Goal: Task Accomplishment & Management: Complete application form

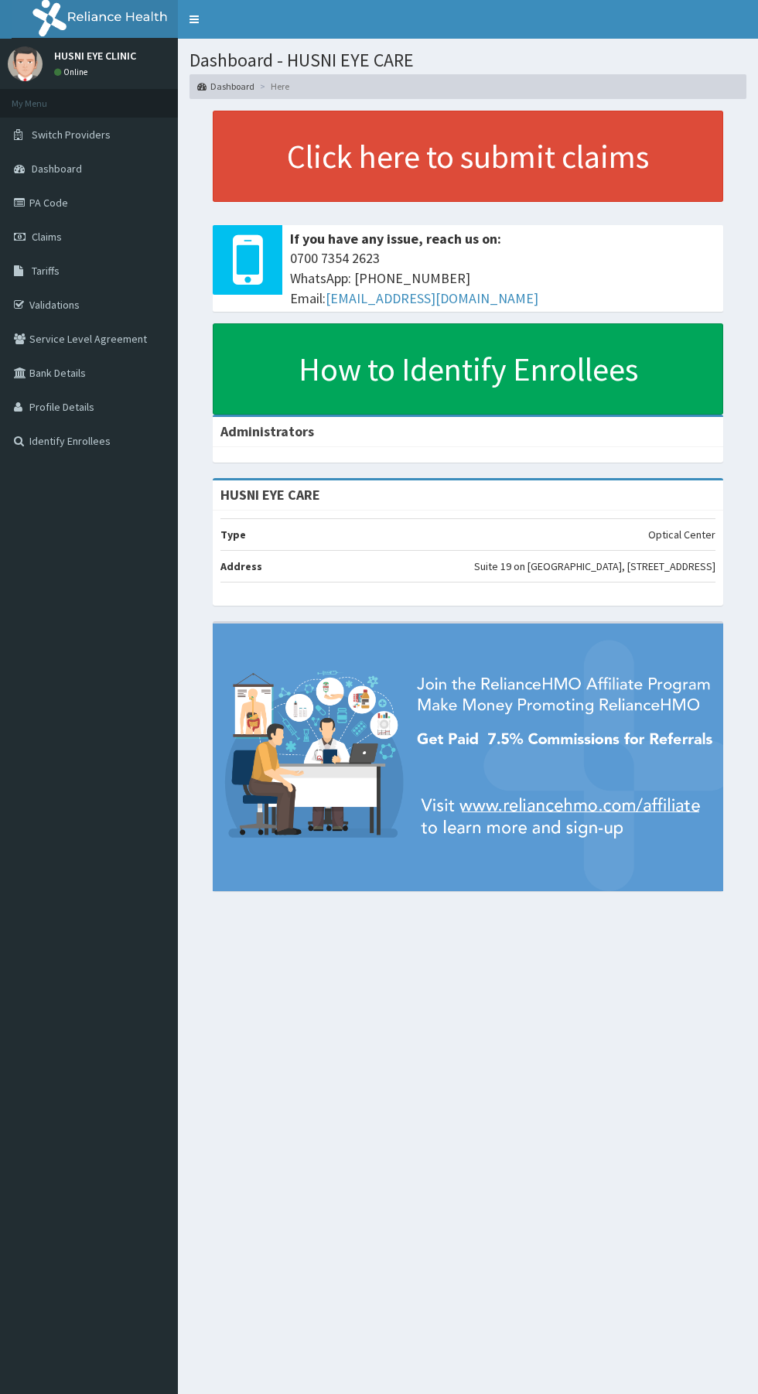
click at [80, 216] on link "PA Code" at bounding box center [89, 203] width 178 height 34
click at [48, 237] on span "Claims" at bounding box center [47, 237] width 30 height 14
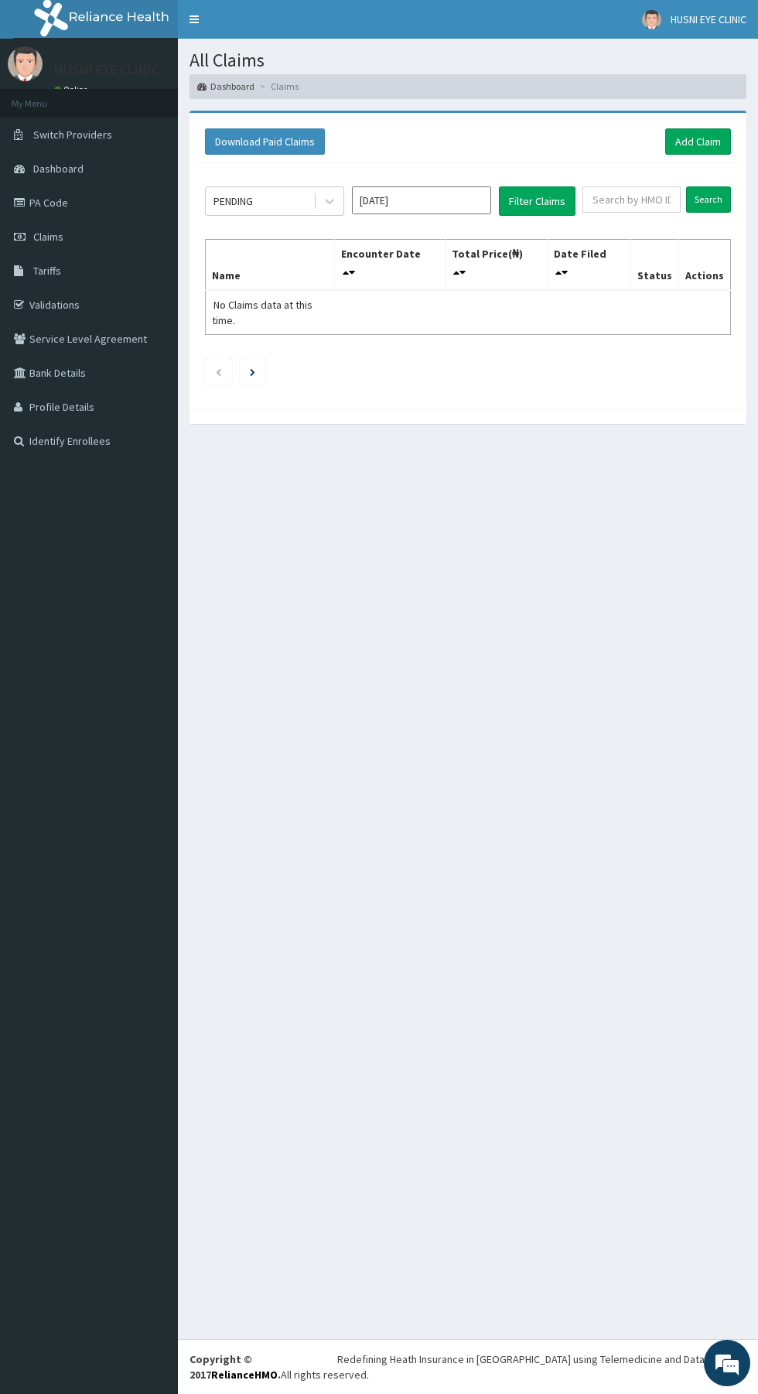
click at [62, 213] on link "PA Code" at bounding box center [89, 203] width 178 height 34
click at [706, 140] on link "Add Claim" at bounding box center [698, 141] width 66 height 26
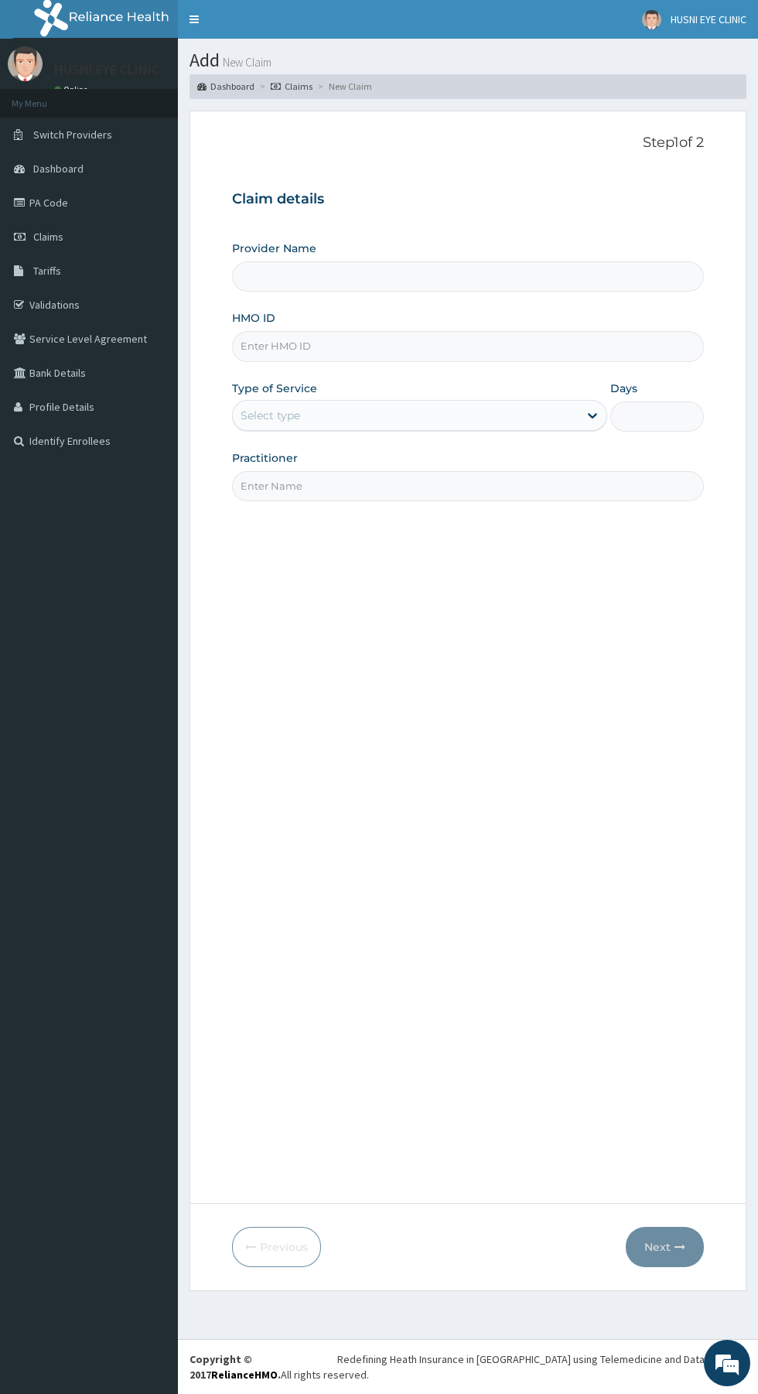
click at [450, 277] on input "Provider Name" at bounding box center [468, 277] width 472 height 30
click at [467, 272] on input "Provider Name" at bounding box center [468, 277] width 472 height 30
type input "HUSNI EYE CARE"
click at [422, 347] on input "HMO ID" at bounding box center [468, 346] width 472 height 30
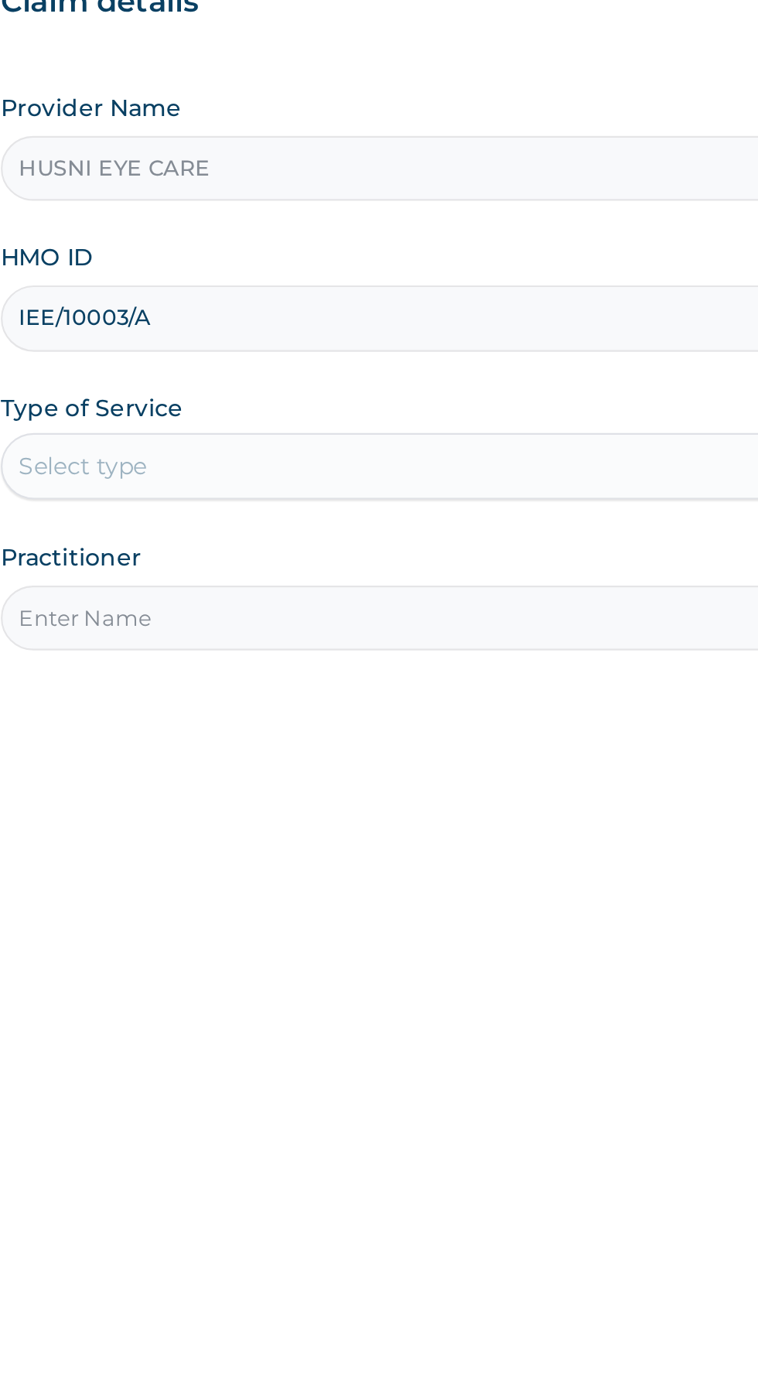
type input "IEE/10003/A"
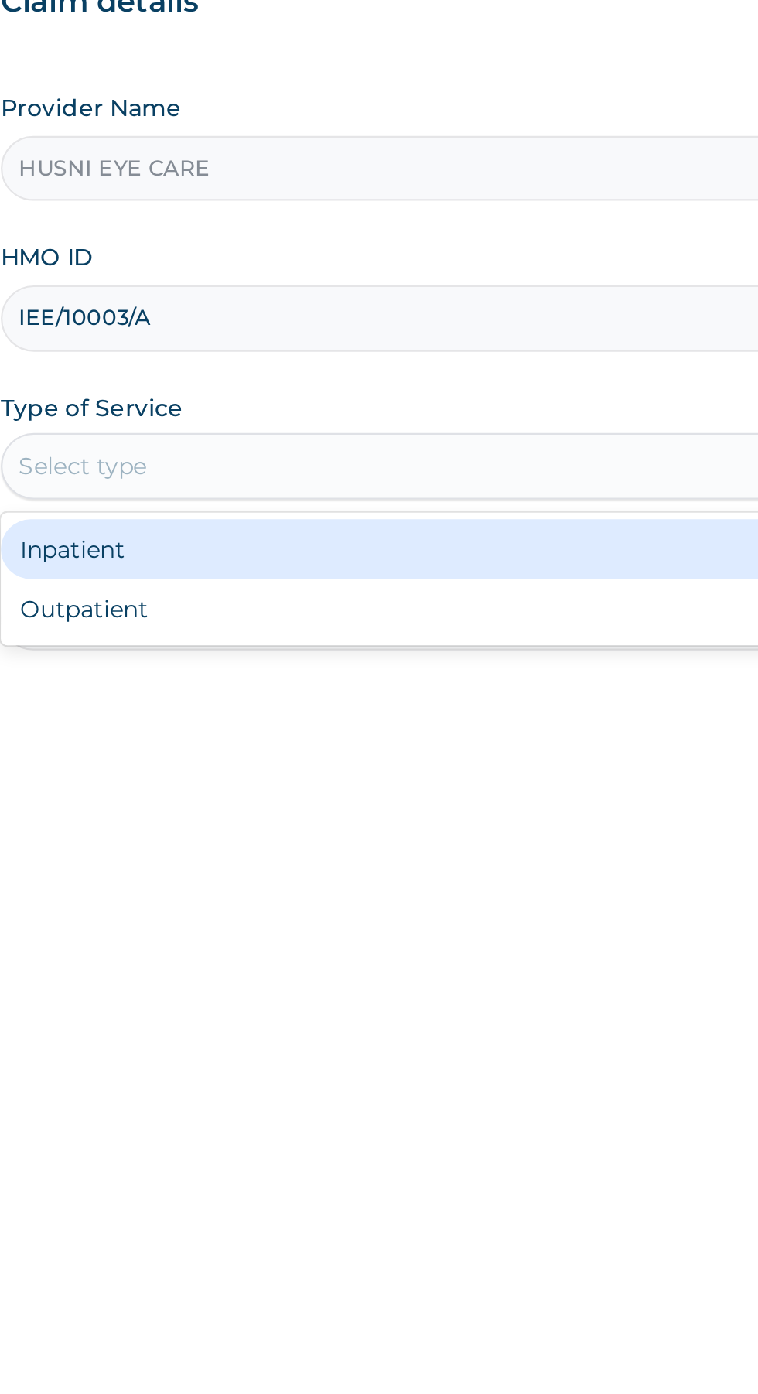
click at [414, 481] on div "Outpatient" at bounding box center [419, 482] width 375 height 28
type input "1"
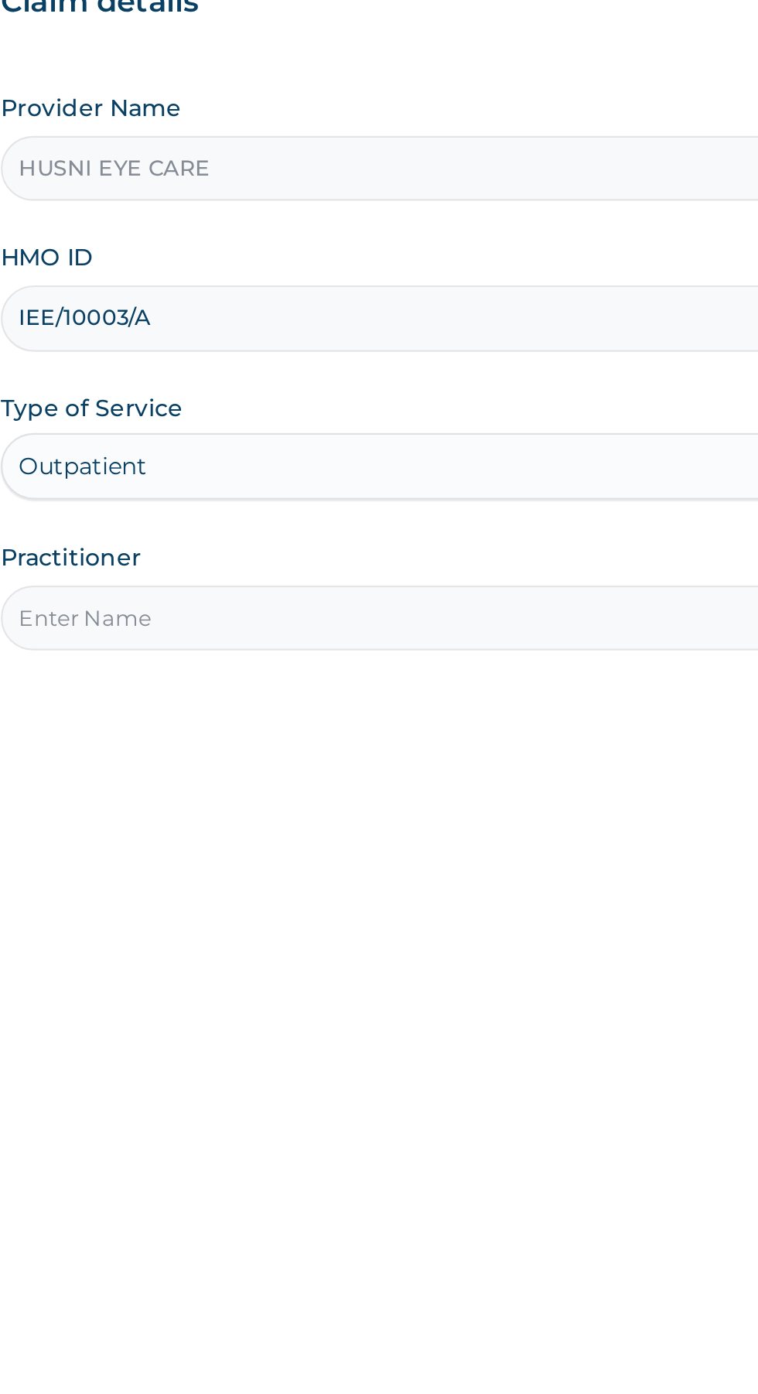
click at [418, 487] on input "Practitioner" at bounding box center [468, 486] width 472 height 30
type input "[PERSON_NAME]"
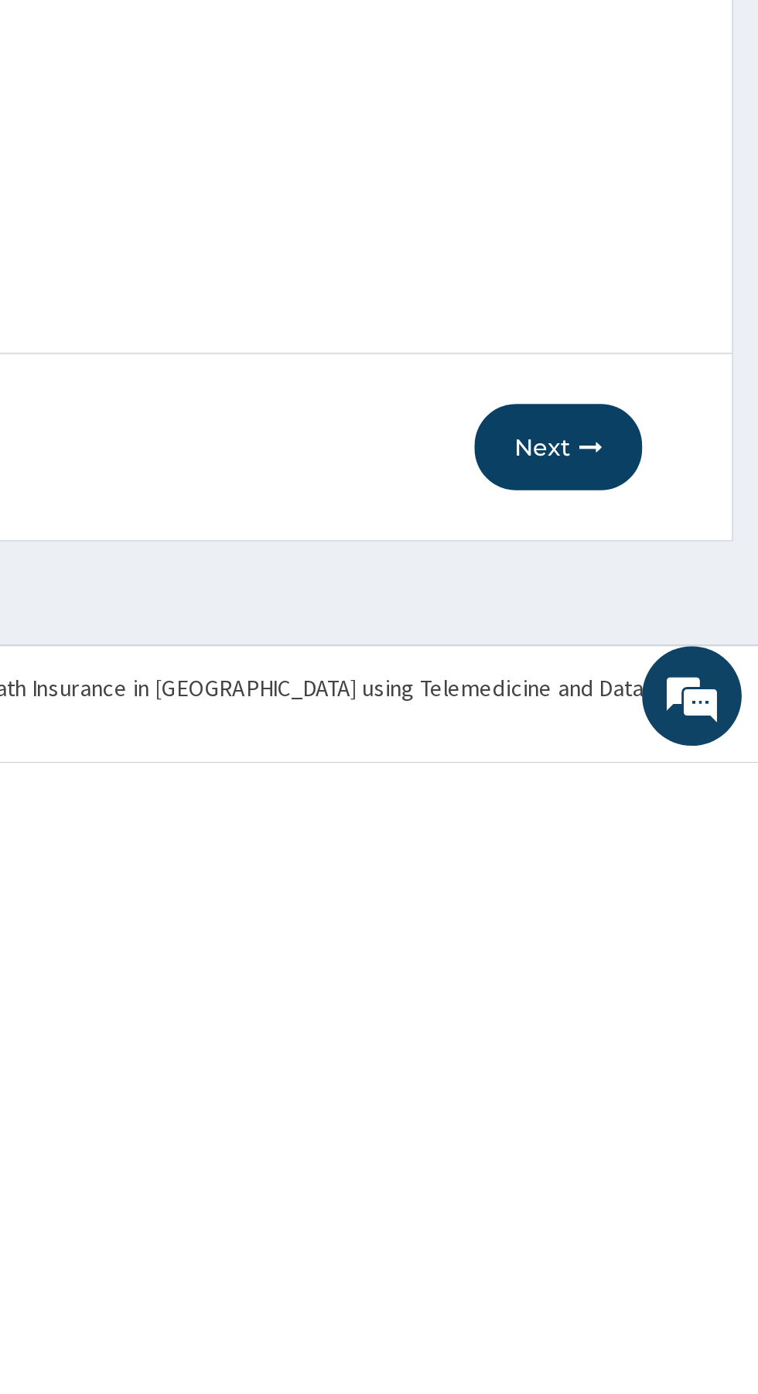
click at [663, 1257] on button "Next" at bounding box center [665, 1247] width 78 height 40
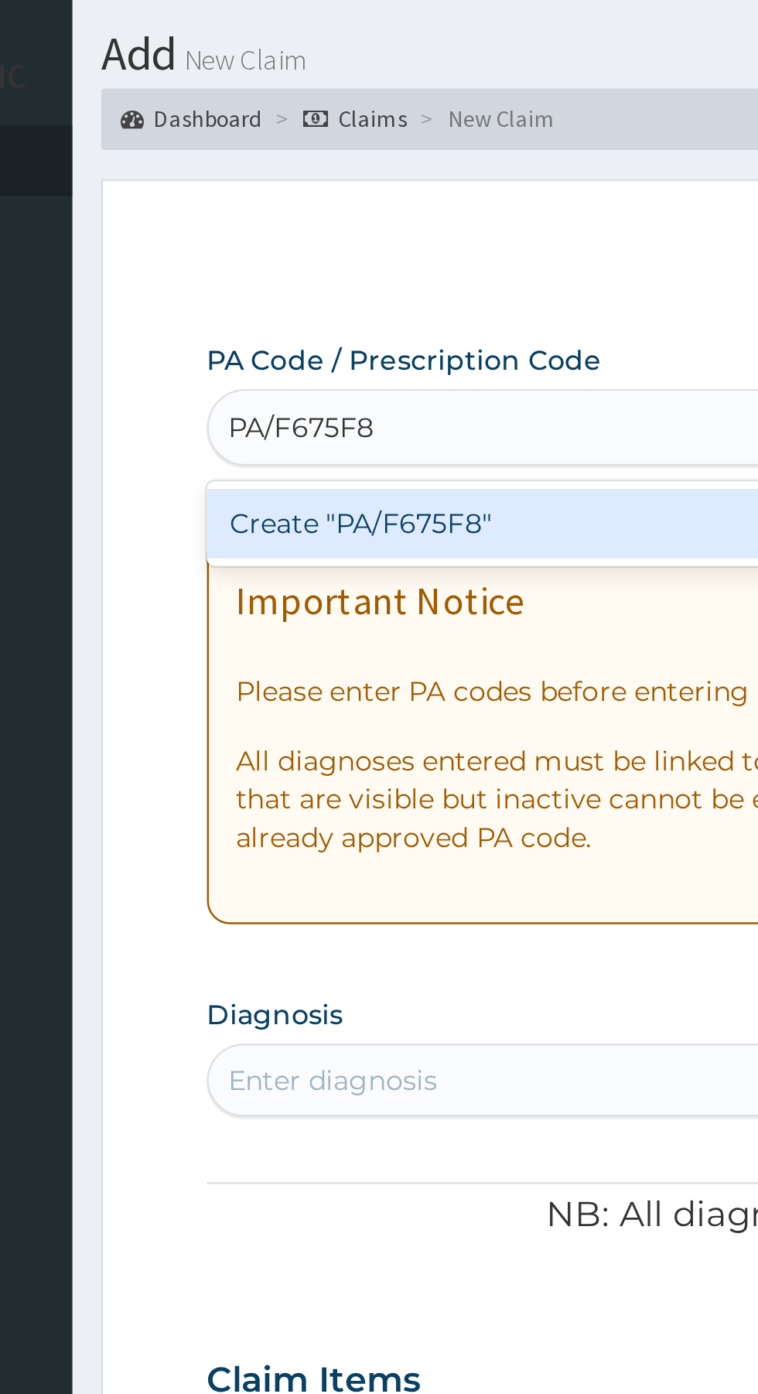
click at [392, 240] on div "Create "PA/F675F8"" at bounding box center [388, 249] width 313 height 28
type input "PA/F675F8"
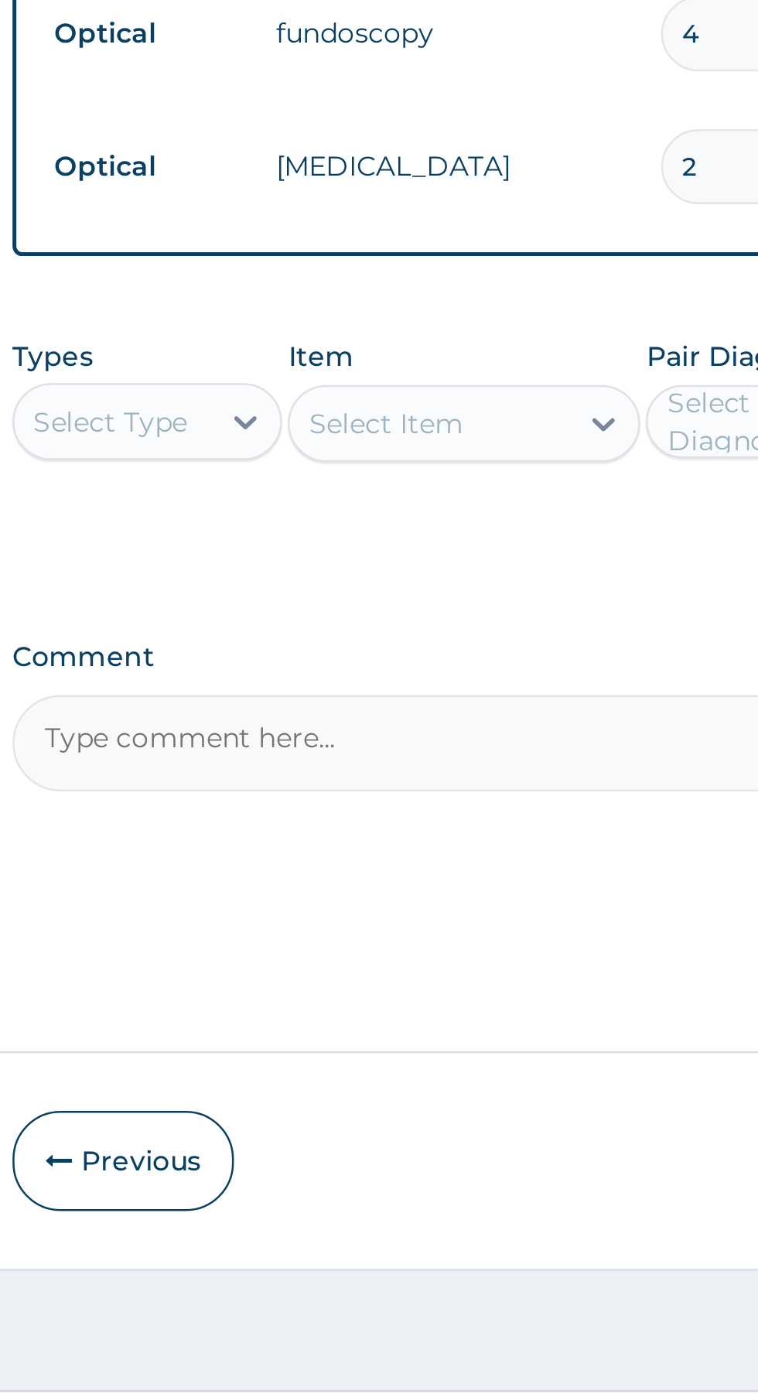
click at [466, 1031] on div "PA Code / Prescription Code PA/F675F8 Encounter Date 05-08-2025 Important Notic…" at bounding box center [468, 637] width 472 height 923
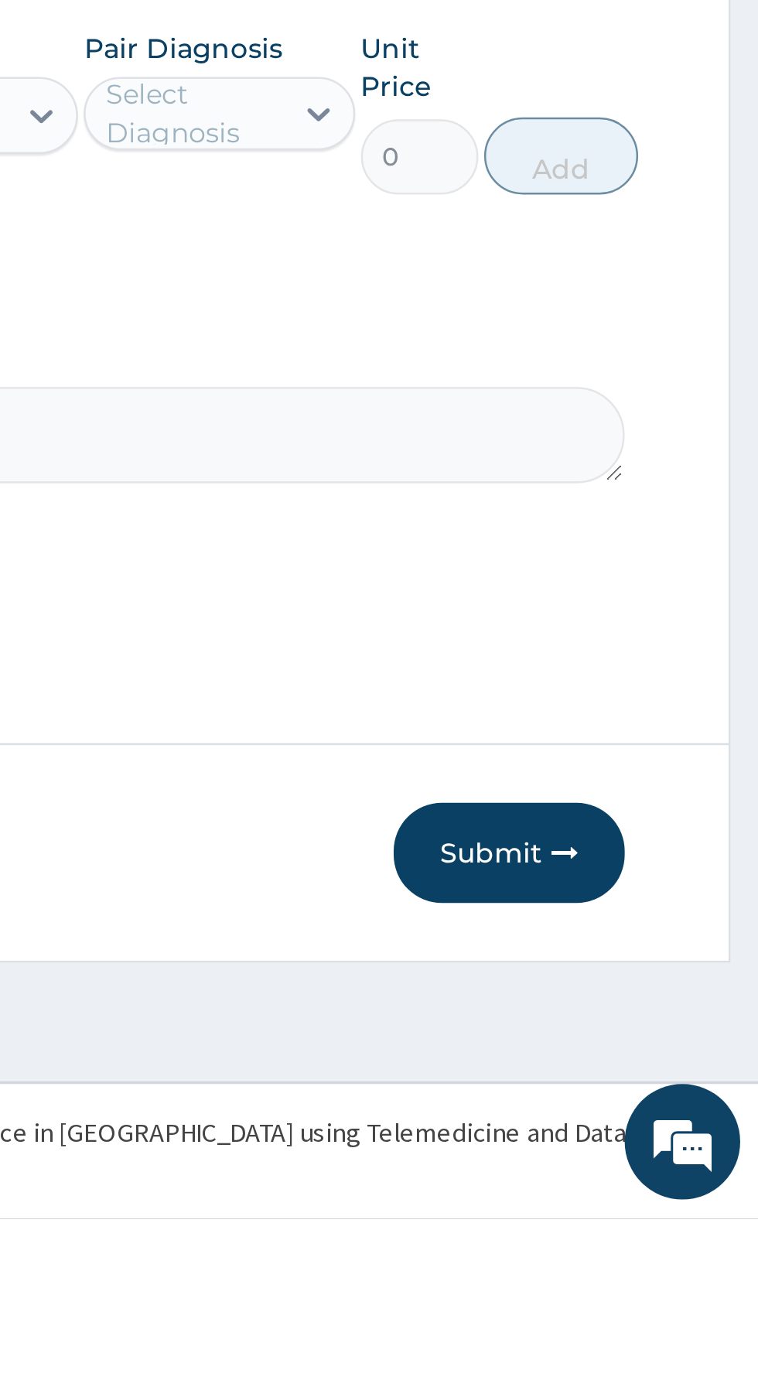
click at [665, 1267] on button "Submit" at bounding box center [657, 1247] width 93 height 40
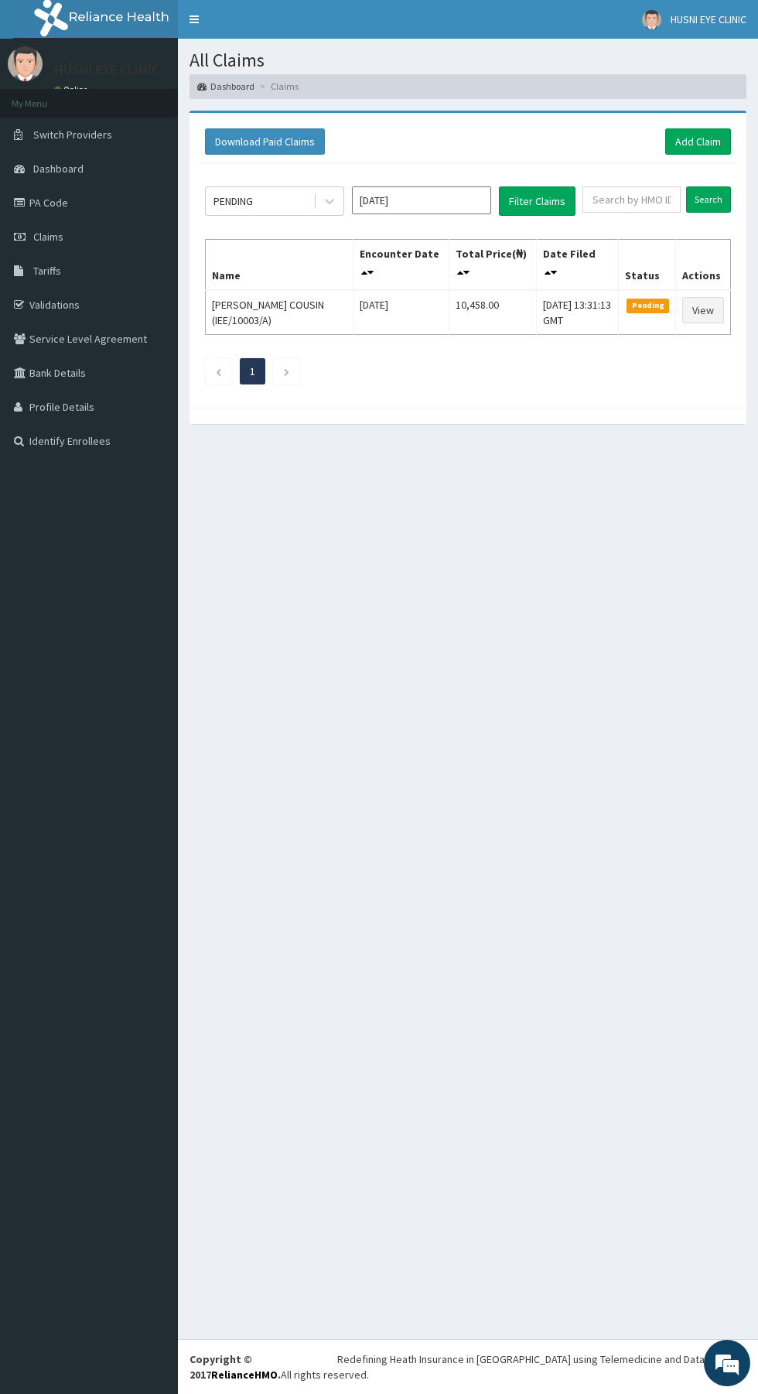
click at [74, 203] on link "PA Code" at bounding box center [89, 203] width 178 height 34
click at [724, 138] on link "Add Claim" at bounding box center [698, 141] width 66 height 26
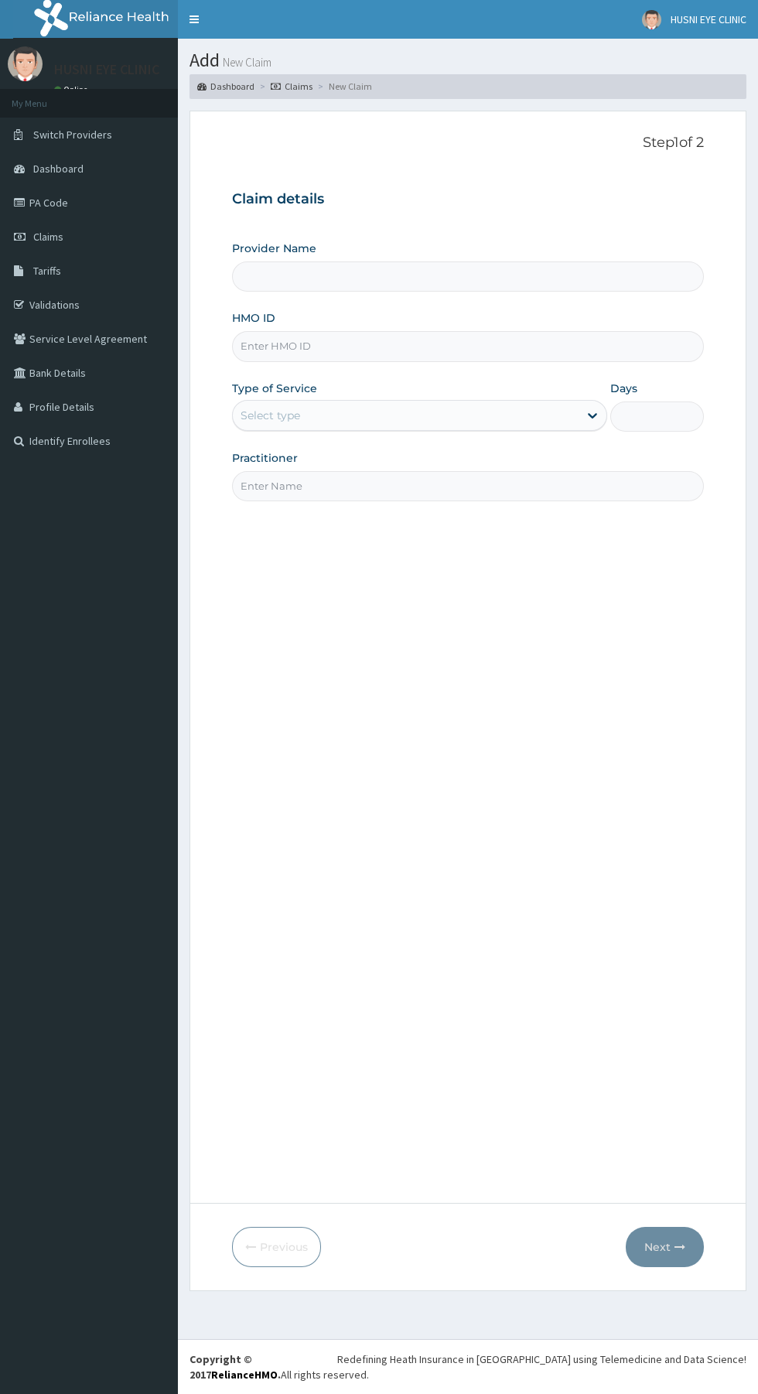
click at [556, 277] on input "Provider Name" at bounding box center [468, 277] width 472 height 30
click at [589, 276] on input "Provider Name" at bounding box center [468, 277] width 472 height 30
type input "HUSNI EYE CARE"
click at [460, 347] on input "HMO ID" at bounding box center [468, 346] width 472 height 30
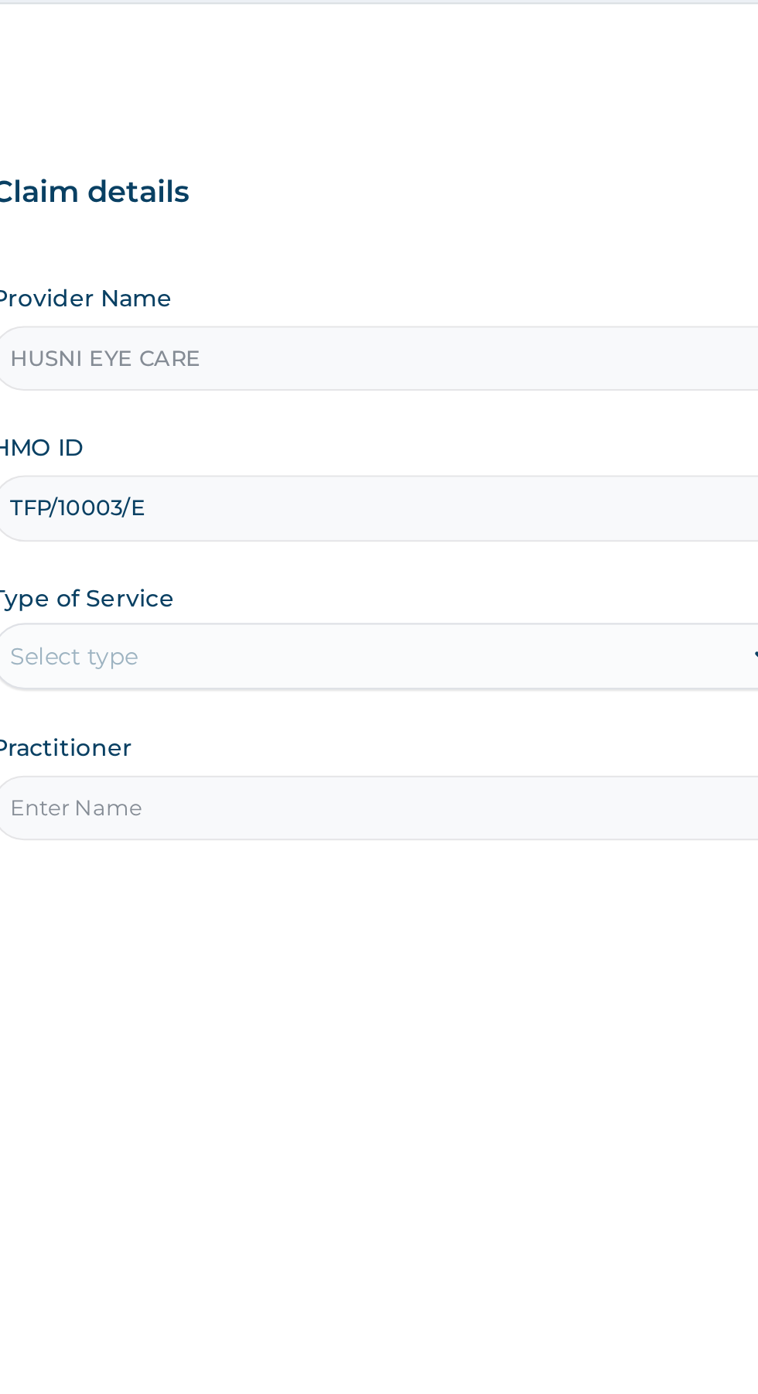
type input "TFP/10003/E"
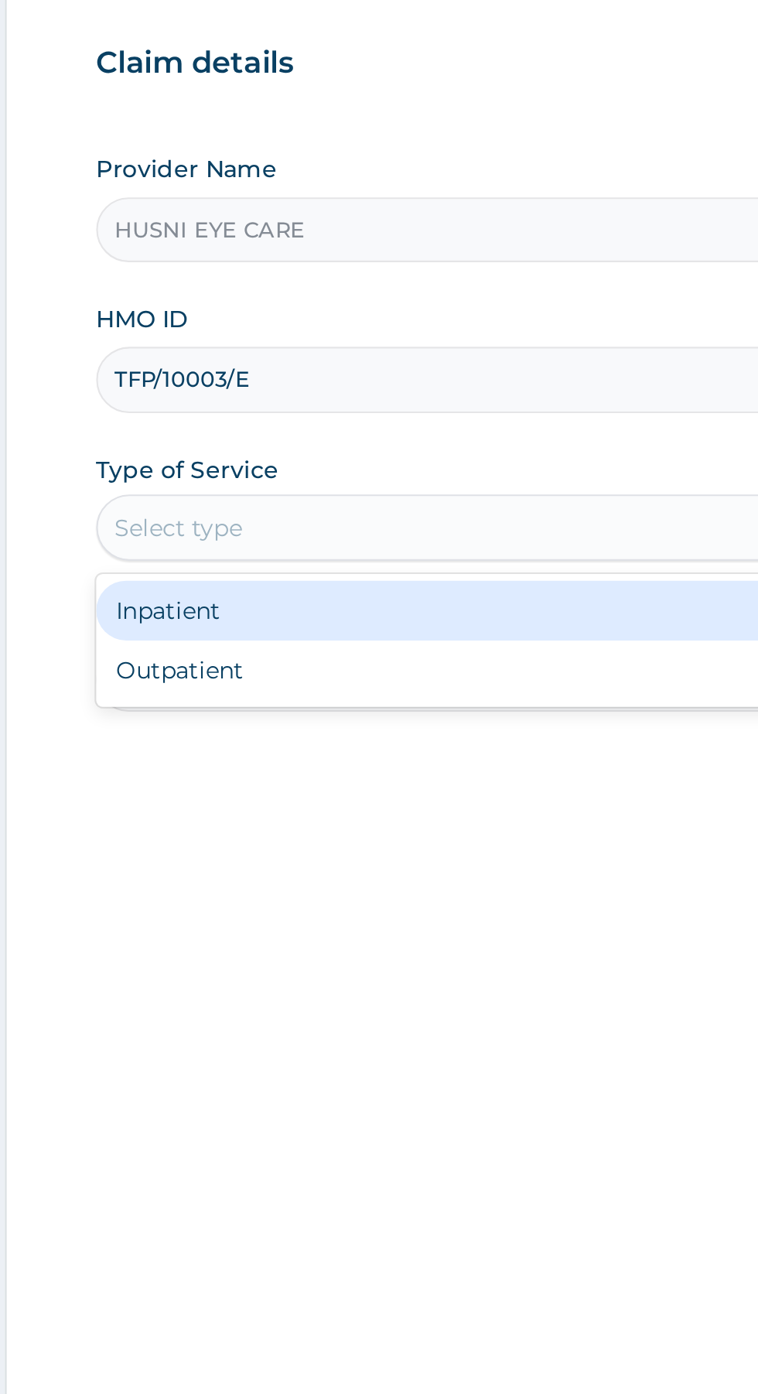
click at [440, 484] on div "Outpatient" at bounding box center [419, 482] width 375 height 28
type input "1"
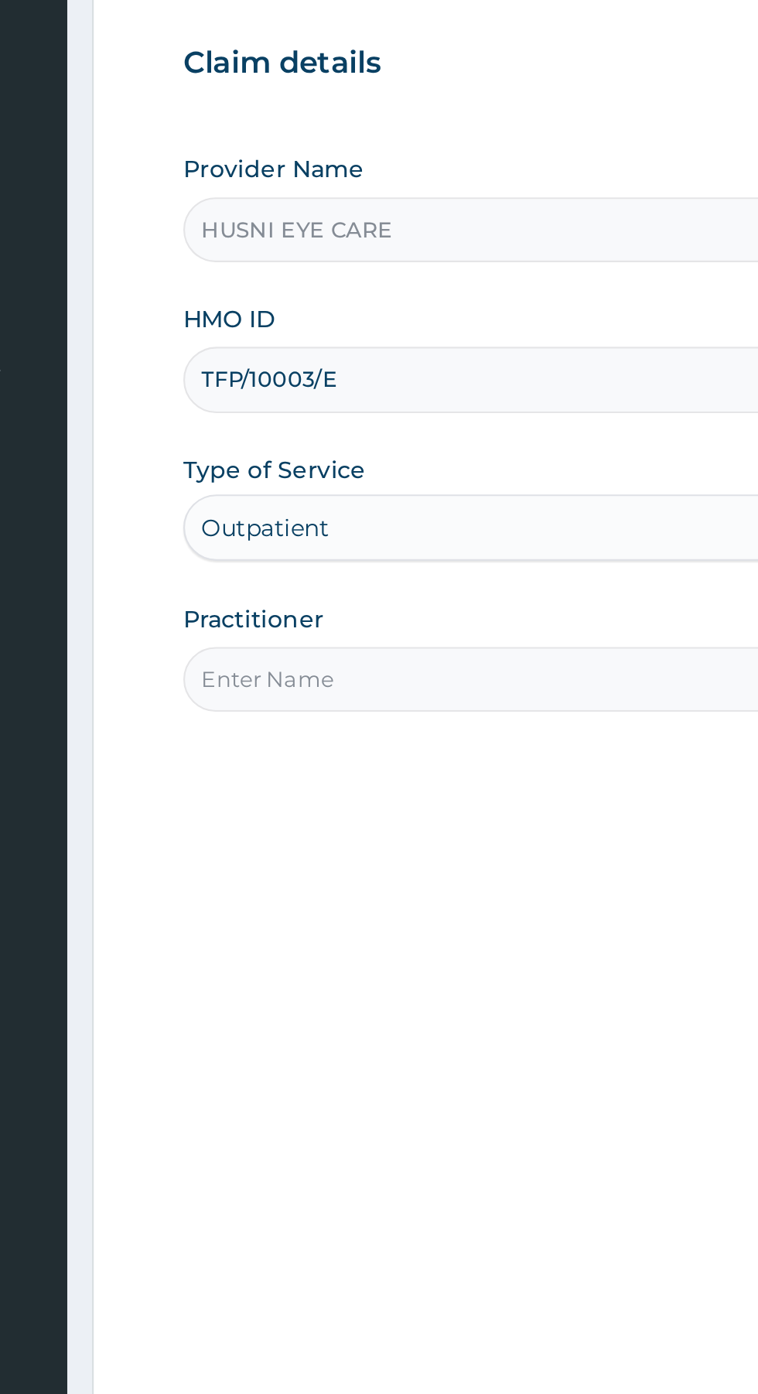
click at [430, 487] on input "Practitioner" at bounding box center [468, 486] width 472 height 30
type input "[PERSON_NAME]"
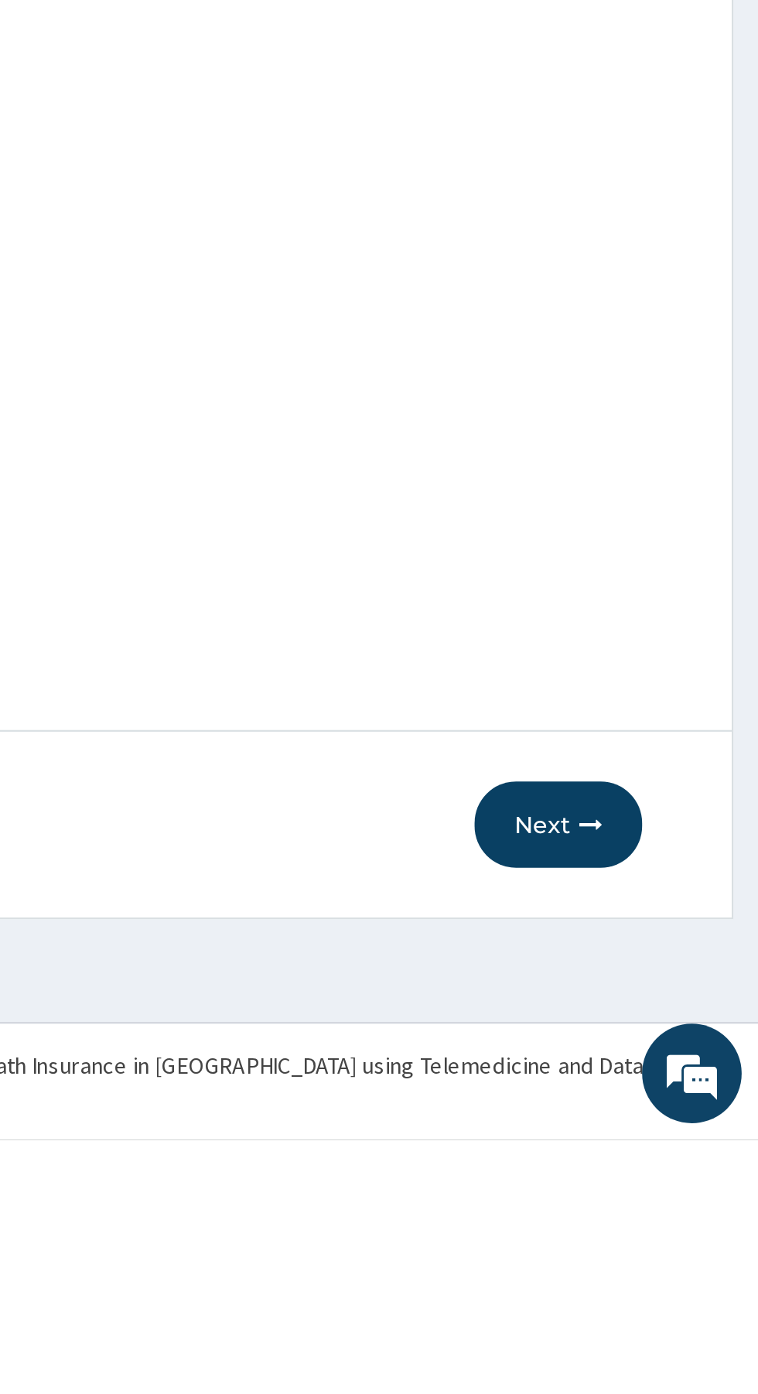
click at [683, 1236] on button "Next" at bounding box center [665, 1247] width 78 height 40
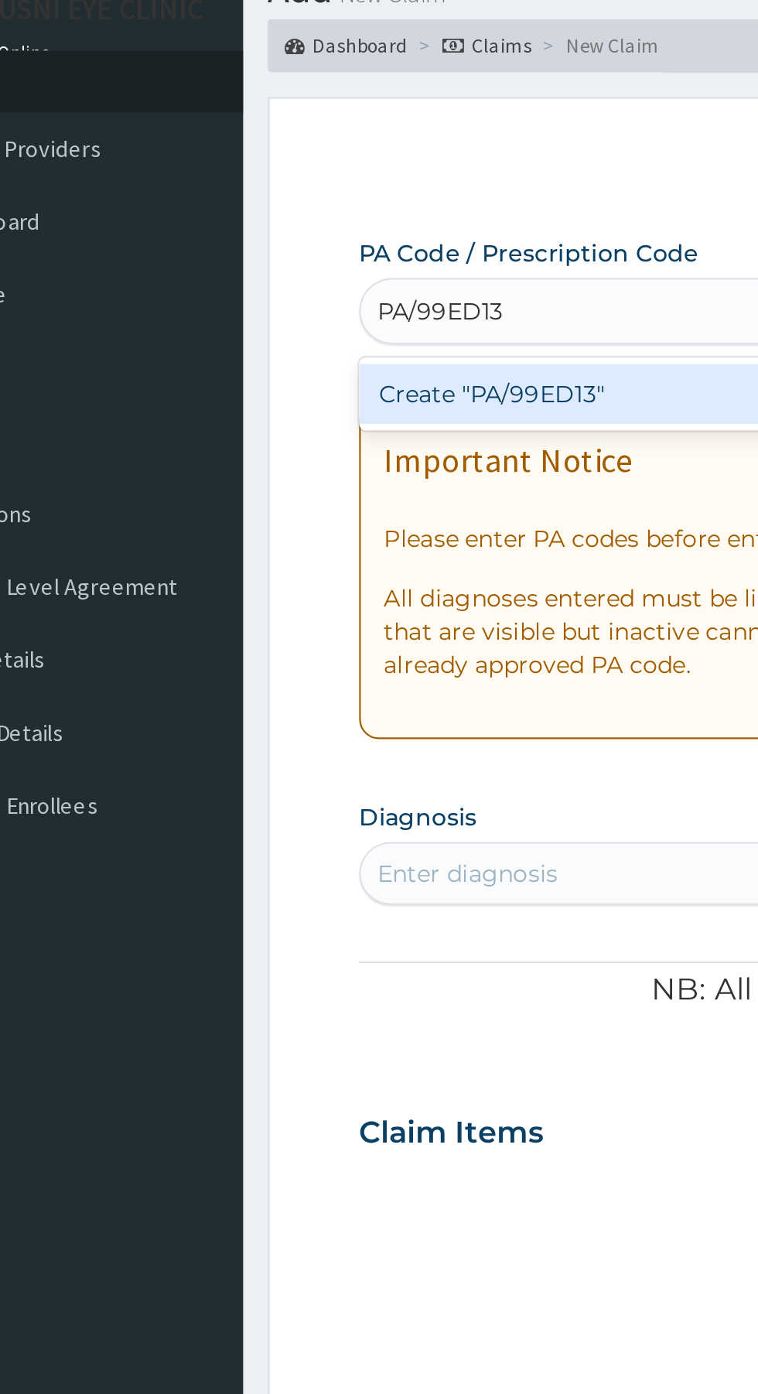
click at [378, 246] on div "Create "PA/99ED13"" at bounding box center [388, 249] width 313 height 28
type input "PA/99ED13"
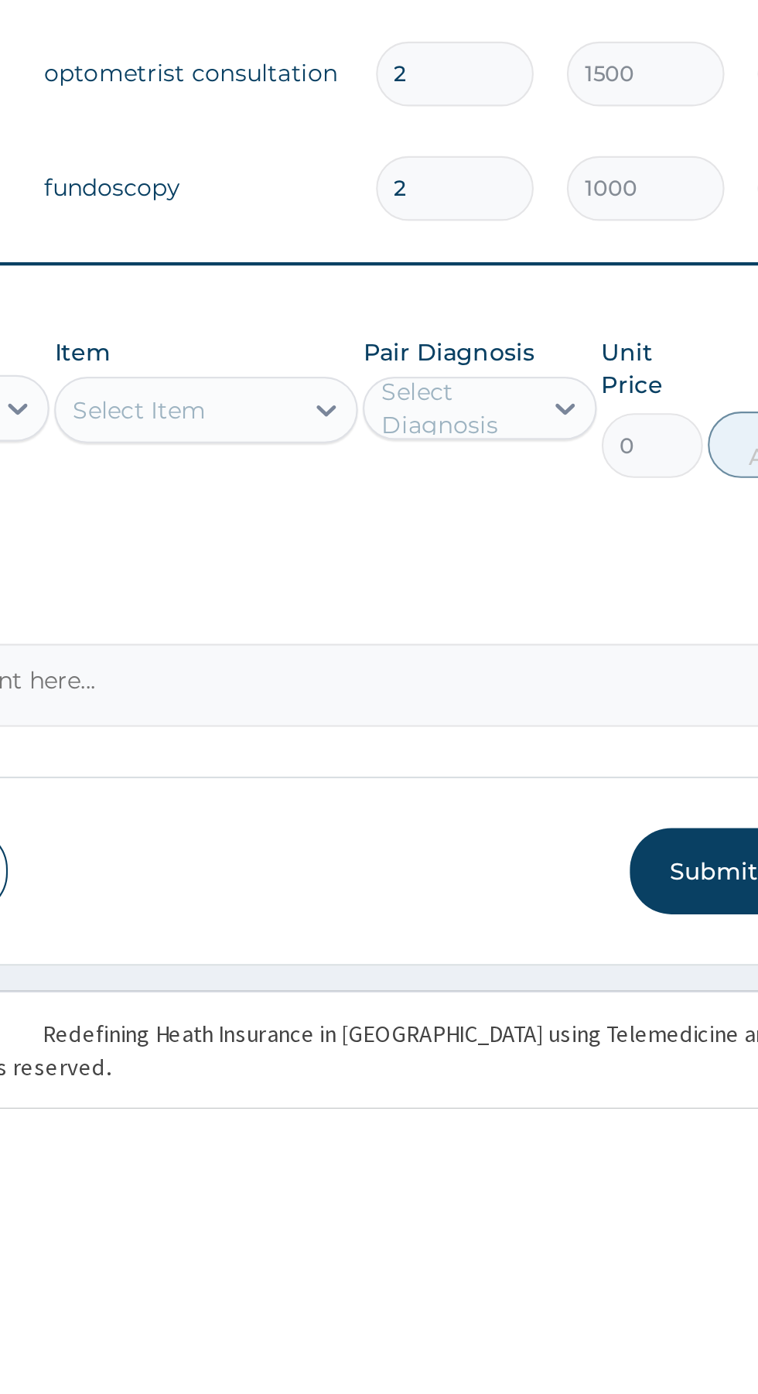
scroll to position [45, 0]
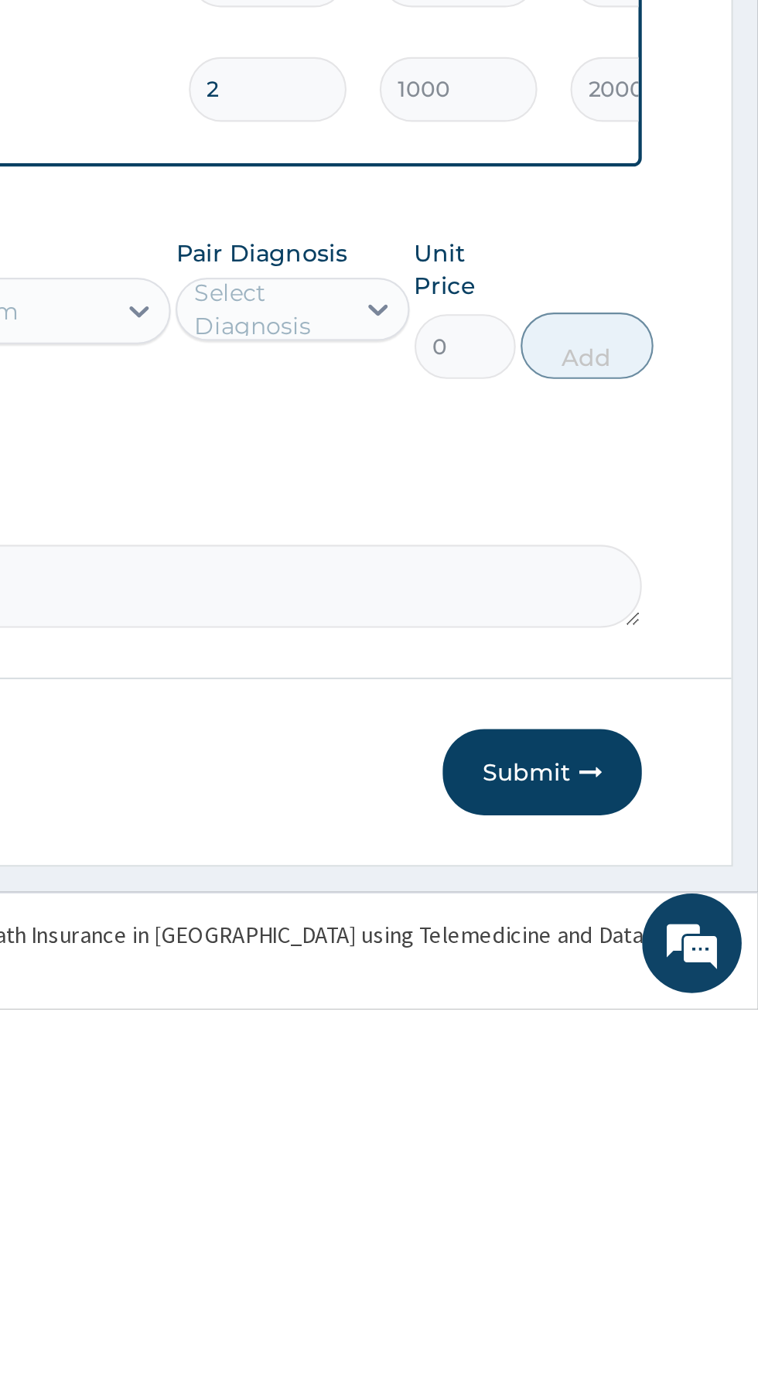
click at [670, 1288] on button "Submit" at bounding box center [657, 1284] width 93 height 40
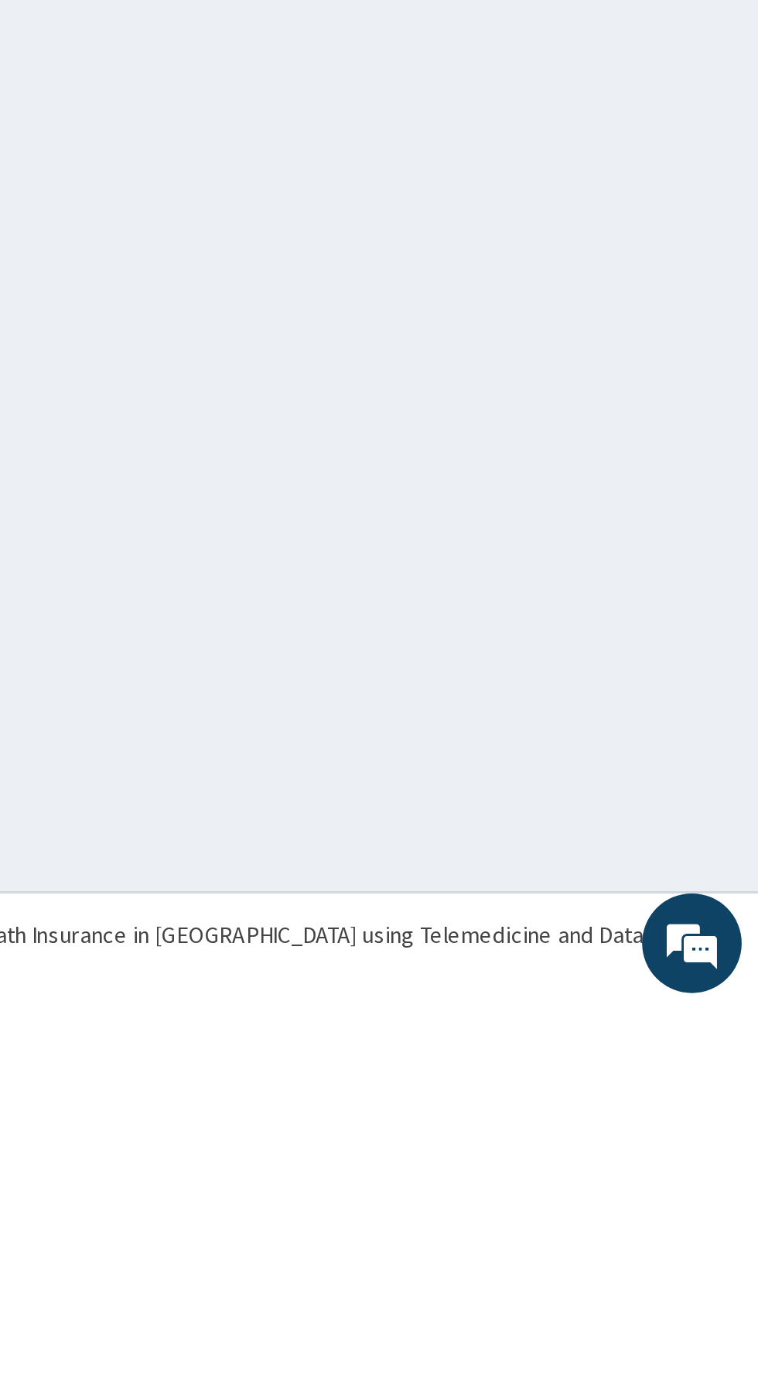
scroll to position [0, 0]
